Goal: Information Seeking & Learning: Stay updated

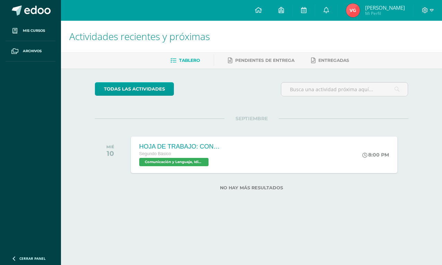
click at [332, 7] on link at bounding box center [326, 10] width 22 height 21
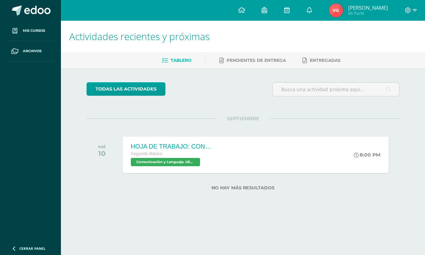
click at [312, 7] on icon at bounding box center [310, 10] width 6 height 6
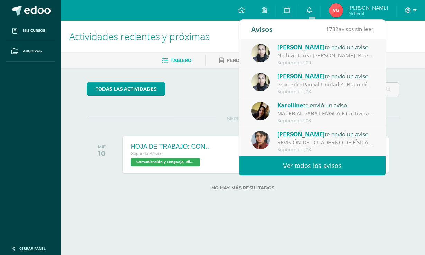
click at [354, 49] on div "[PERSON_NAME] te envió un aviso" at bounding box center [325, 47] width 96 height 9
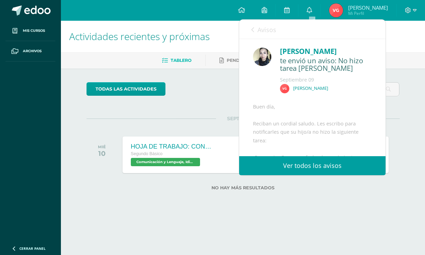
click at [363, 55] on div "[PERSON_NAME]" at bounding box center [326, 51] width 92 height 11
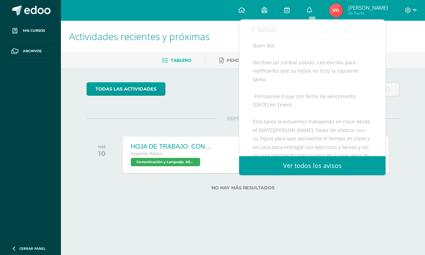
scroll to position [61, 0]
click at [352, 127] on div "Buen día, Reciban un cordial saludo. Les escribo para notificarles que su hijo/…" at bounding box center [312, 139] width 119 height 195
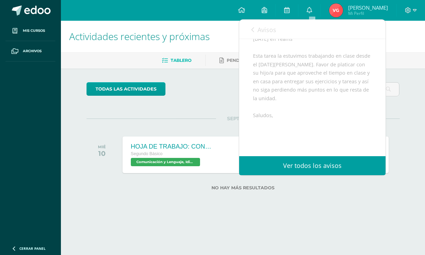
scroll to position [133, 0]
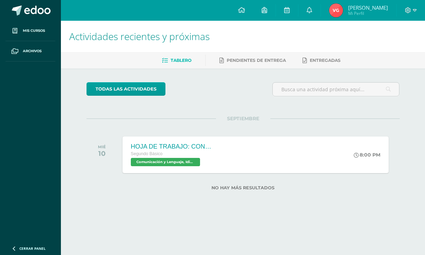
click at [348, 213] on html "Mis cursos Archivos Cerrar panel Ciencias Naturales Segundo Básico "D" Ciencias…" at bounding box center [212, 106] width 425 height 213
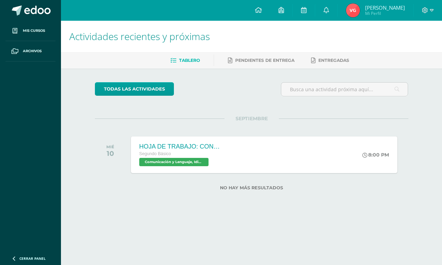
click at [328, 11] on icon at bounding box center [326, 10] width 6 height 6
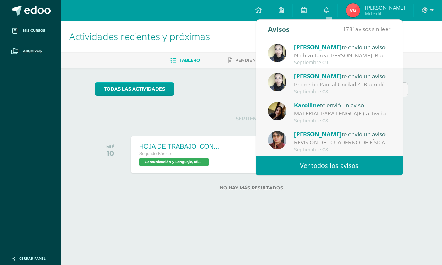
click at [382, 73] on div "[PERSON_NAME] te envió un aviso" at bounding box center [342, 76] width 96 height 9
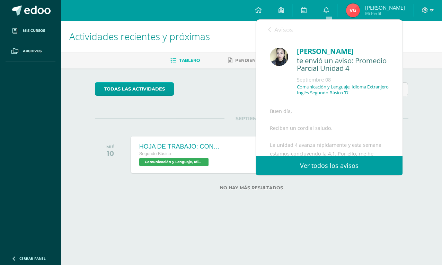
click at [379, 83] on div "[PERSON_NAME] te envió un aviso: Promedio Parcial Unidad [DATE] Comunicación y …" at bounding box center [329, 74] width 119 height 56
click at [268, 29] on icon at bounding box center [269, 30] width 3 height 6
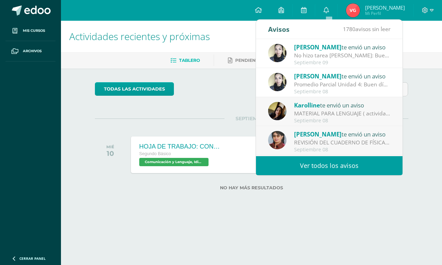
click at [380, 75] on div "[PERSON_NAME] te envió un aviso" at bounding box center [342, 76] width 96 height 9
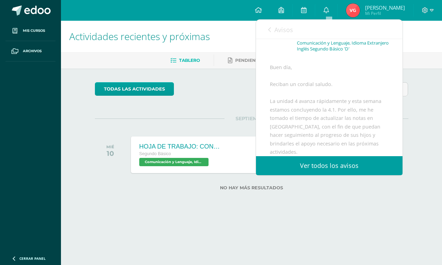
scroll to position [52, 0]
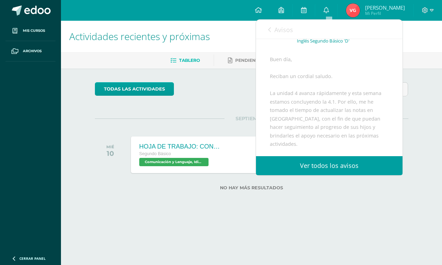
click at [282, 29] on span "Avisos" at bounding box center [283, 30] width 19 height 8
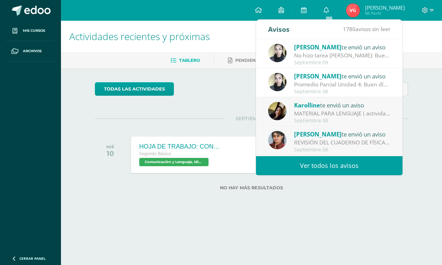
click at [381, 49] on div "[PERSON_NAME] te envió un aviso" at bounding box center [342, 47] width 96 height 9
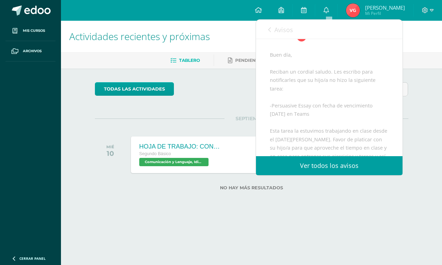
click at [376, 54] on div "Buen día, Reciban un cordial saludo. Les escribo para notificarles que su hijo/…" at bounding box center [329, 148] width 119 height 195
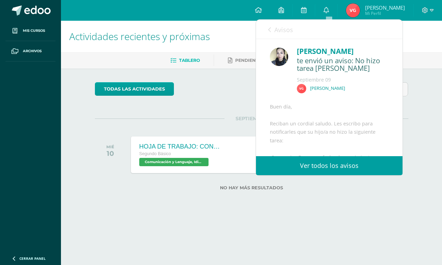
scroll to position [0, 0]
click at [369, 168] on link "Ver todos los avisos" at bounding box center [329, 165] width 146 height 19
